Goal: Communication & Community: Answer question/provide support

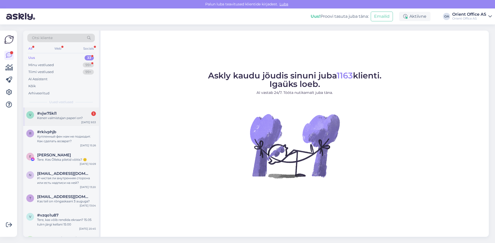
click at [62, 117] on div "Kenen valmistajan paperi on?" at bounding box center [66, 118] width 59 height 5
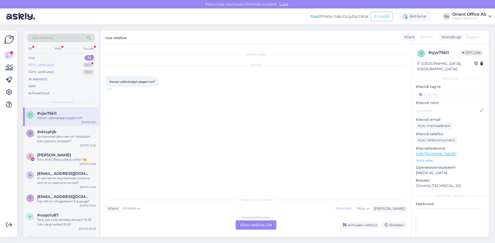
click at [56, 65] on div "Minu vestlused 99+" at bounding box center [61, 65] width 68 height 7
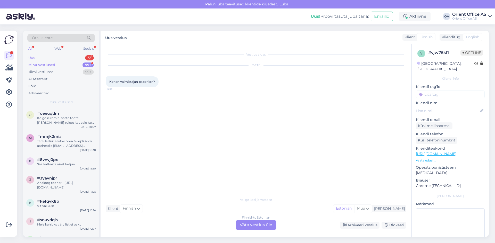
click at [56, 57] on div "Uus 33" at bounding box center [61, 57] width 68 height 7
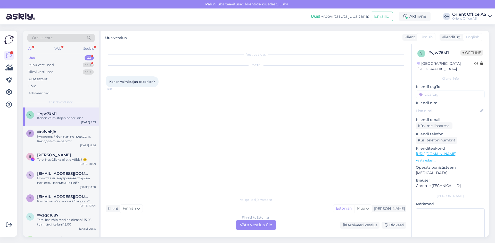
click at [52, 119] on div "Kenen valmistajan paperi on?" at bounding box center [66, 118] width 59 height 5
click at [53, 65] on div "Minu vestlused" at bounding box center [41, 65] width 26 height 5
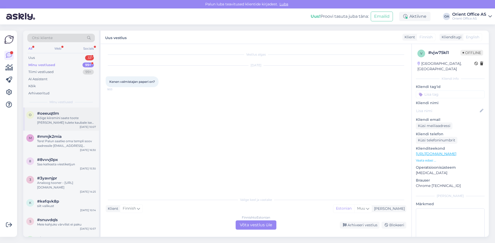
click at [69, 119] on div "Kõige kiiremini saate toote [PERSON_NAME] tulete kaubale ise lattu järgi, kulle…" at bounding box center [66, 120] width 59 height 9
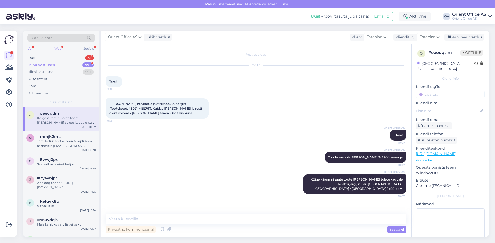
click at [60, 51] on div "Web" at bounding box center [57, 48] width 9 height 7
click at [58, 55] on div "Uus 17" at bounding box center [61, 57] width 68 height 7
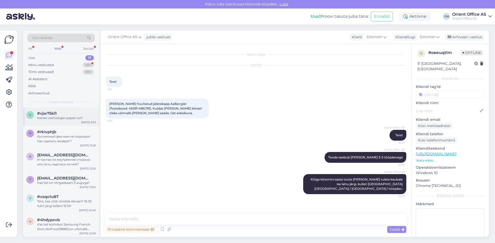
click at [50, 119] on div "Kenen valmistajan paperi on?" at bounding box center [66, 118] width 59 height 5
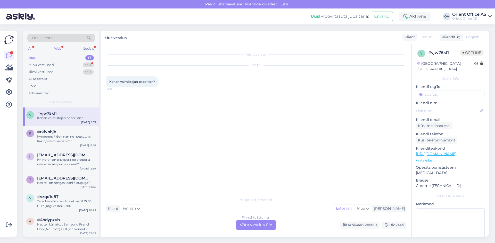
click at [269, 226] on div "Finnish to Estonian Võta vestlus üle" at bounding box center [255, 225] width 41 height 9
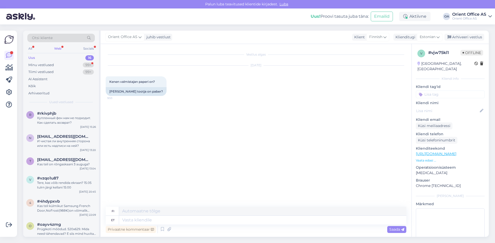
click at [146, 225] on div "fi et Privaatne kommentaar Saada" at bounding box center [256, 221] width 300 height 28
click at [149, 223] on textarea at bounding box center [262, 220] width 287 height 9
type textarea "Tere!"
type textarea "Hei!"
type textarea "Millist"
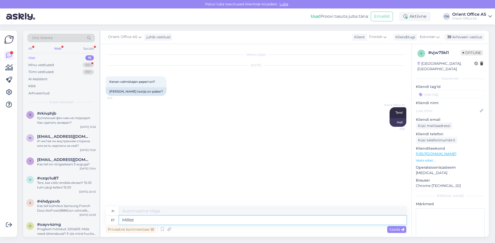
type textarea "[PERSON_NAME]"
type textarea "Millist paberit"
type textarea "Millaista paperia?"
type textarea "Millist paberit mõtlete"
type textarea "Minkälaista paperia ajattelet?"
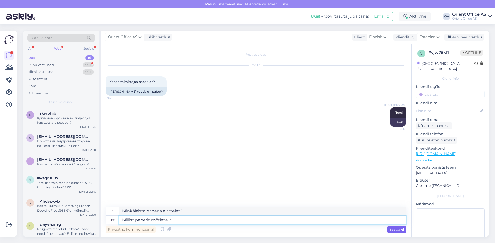
type textarea "Millist paberit mõtlete ?"
click at [393, 231] on span "Saada" at bounding box center [396, 230] width 15 height 5
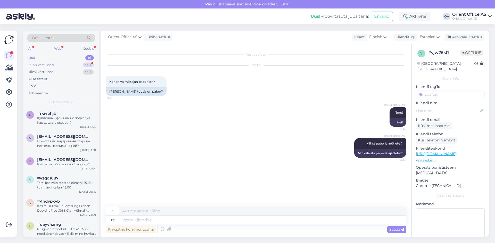
click at [59, 67] on div "Minu vestlused 99+" at bounding box center [61, 65] width 68 height 7
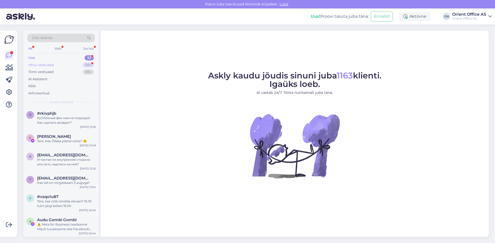
click at [53, 65] on div "Minu vestlused" at bounding box center [41, 65] width 26 height 5
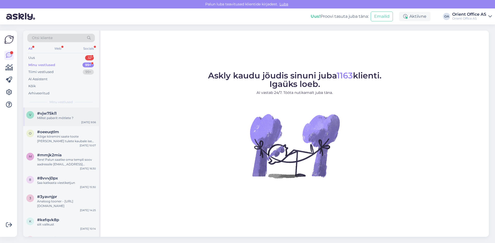
click at [63, 112] on div "#vjw75kl1" at bounding box center [66, 113] width 59 height 5
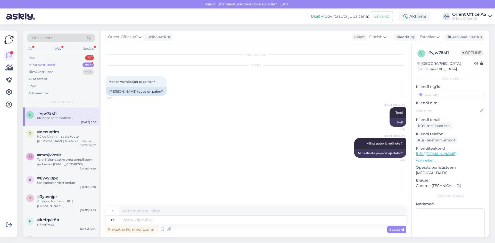
click at [64, 55] on div "Uus 32" at bounding box center [61, 57] width 68 height 7
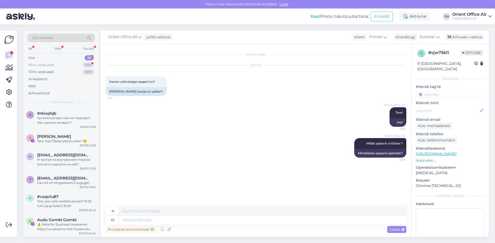
click at [45, 64] on div "Minu vestlused" at bounding box center [41, 65] width 26 height 5
